Goal: Use online tool/utility: Use online tool/utility

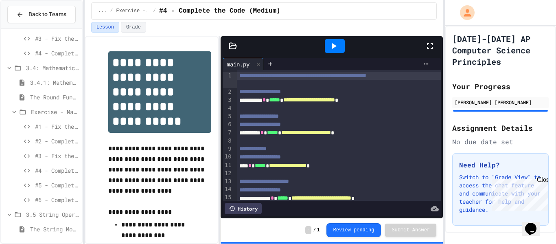
scroll to position [370, 0]
click at [41, 228] on span "The String Module" at bounding box center [54, 227] width 49 height 9
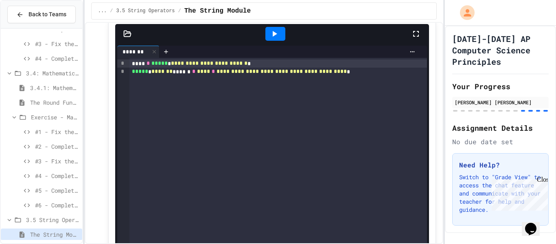
scroll to position [4468, 0]
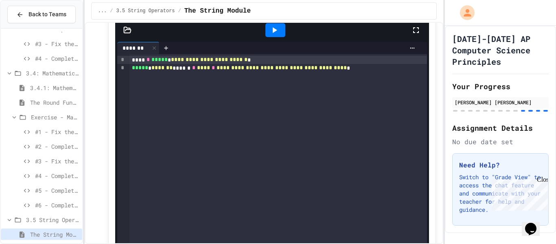
click at [271, 28] on icon at bounding box center [274, 30] width 10 height 10
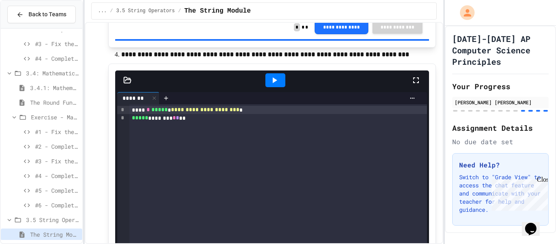
scroll to position [5597, 0]
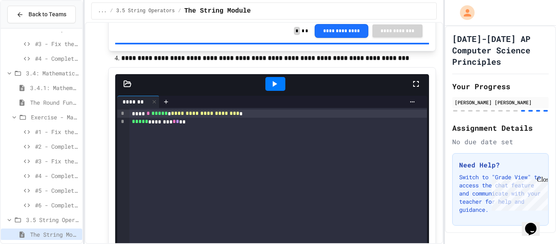
click at [279, 87] on div at bounding box center [275, 84] width 20 height 14
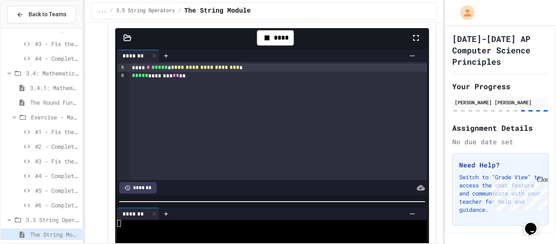
scroll to position [5644, 0]
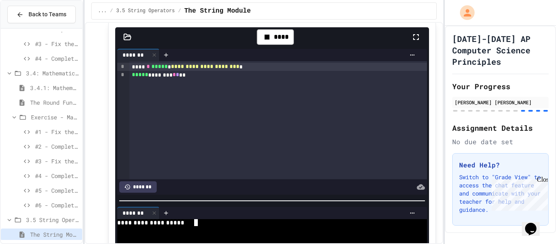
click at [209, 232] on div at bounding box center [267, 229] width 300 height 7
click at [157, 219] on div at bounding box center [154, 213] width 10 height 12
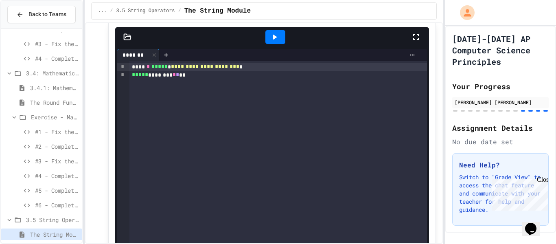
click at [269, 36] on icon at bounding box center [274, 37] width 10 height 10
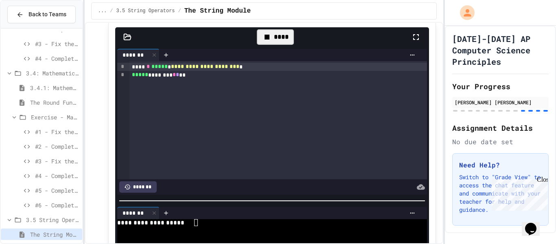
click at [236, 233] on div at bounding box center [267, 229] width 300 height 7
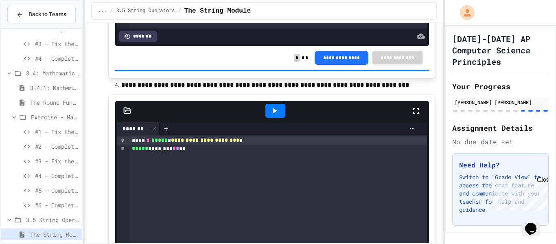
scroll to position [5571, 0]
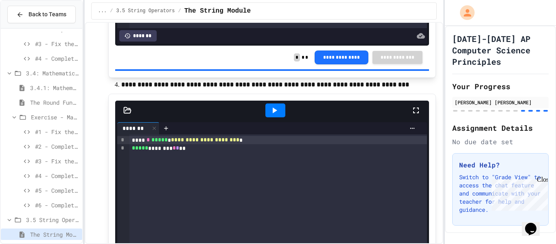
drag, startPoint x: 144, startPoint y: 93, endPoint x: 243, endPoint y: 87, distance: 99.4
click at [279, 116] on div at bounding box center [275, 110] width 20 height 14
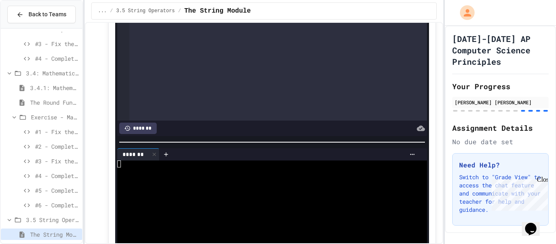
scroll to position [5707, 0]
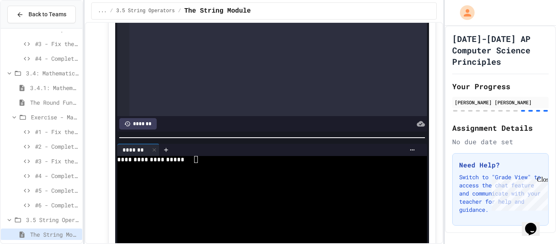
click at [311, 163] on div "**********" at bounding box center [267, 159] width 300 height 7
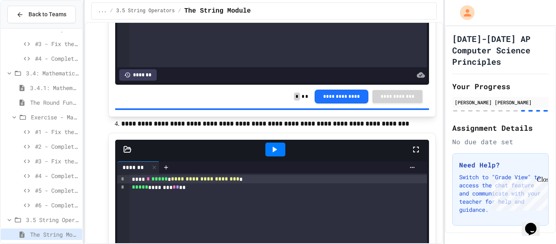
scroll to position [5533, 0]
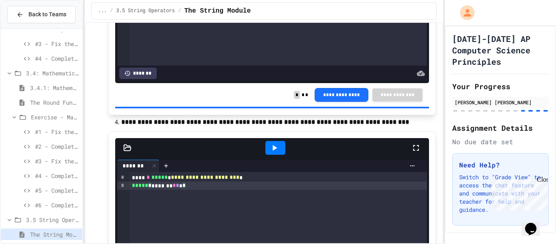
click at [218, 187] on div "***** * ******* * * * *" at bounding box center [277, 185] width 297 height 8
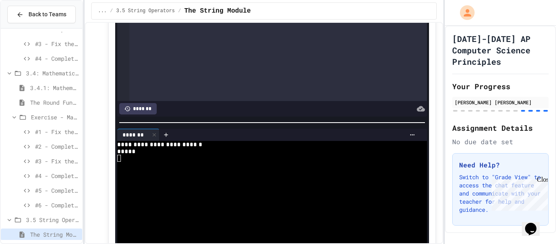
scroll to position [5724, 0]
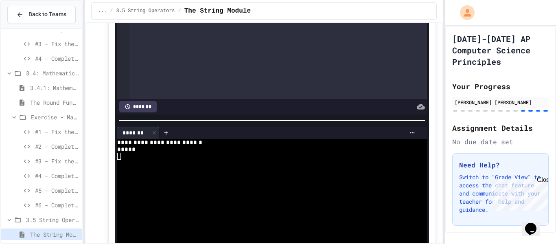
click at [231, 144] on div "**********" at bounding box center [267, 142] width 300 height 7
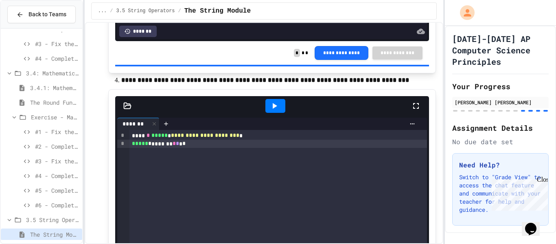
scroll to position [5600, 0]
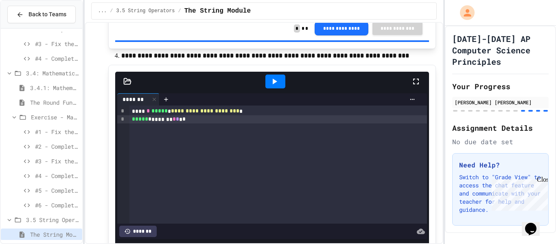
click at [280, 87] on div at bounding box center [275, 81] width 20 height 14
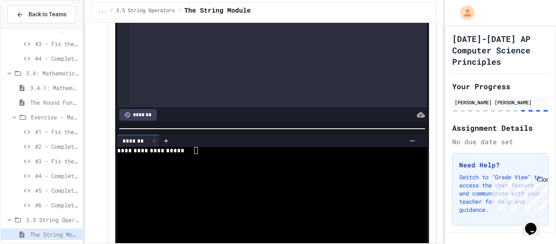
scroll to position [5714, 0]
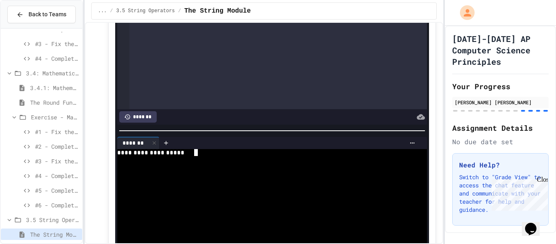
click at [296, 162] on div at bounding box center [267, 159] width 300 height 7
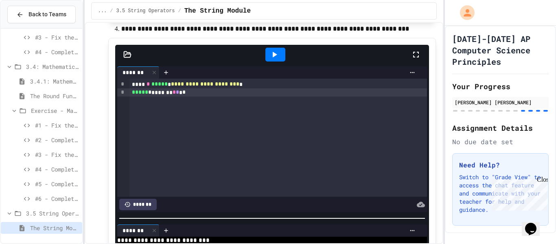
scroll to position [5625, 0]
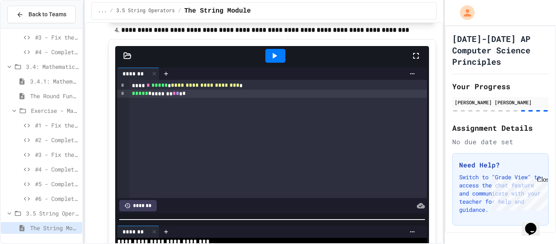
click at [274, 61] on icon at bounding box center [274, 56] width 10 height 10
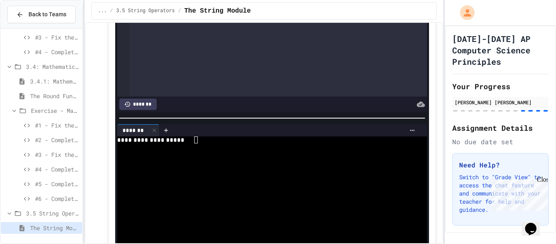
scroll to position [5730, 0]
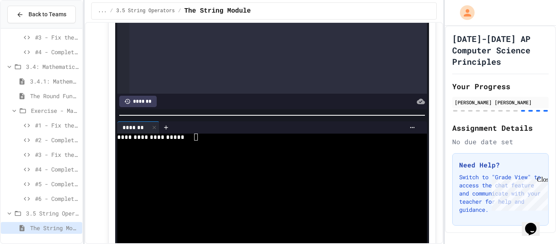
click at [260, 146] on div at bounding box center [267, 143] width 300 height 7
type textarea "*"
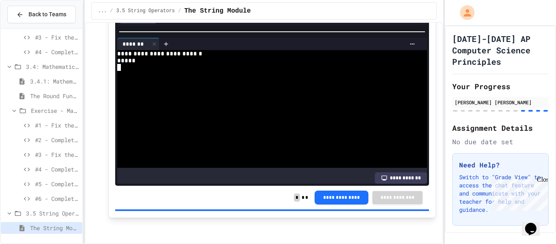
scroll to position [0, 0]
